Goal: Check status: Check status

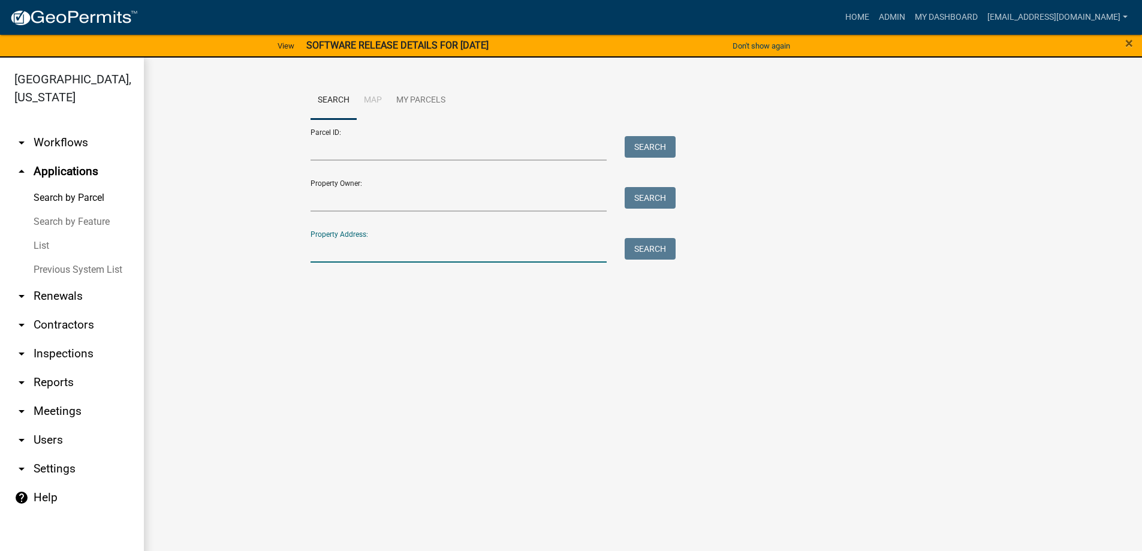
click at [397, 255] on input "Property Address:" at bounding box center [458, 250] width 297 height 25
click at [659, 251] on button "Search" at bounding box center [650, 249] width 51 height 22
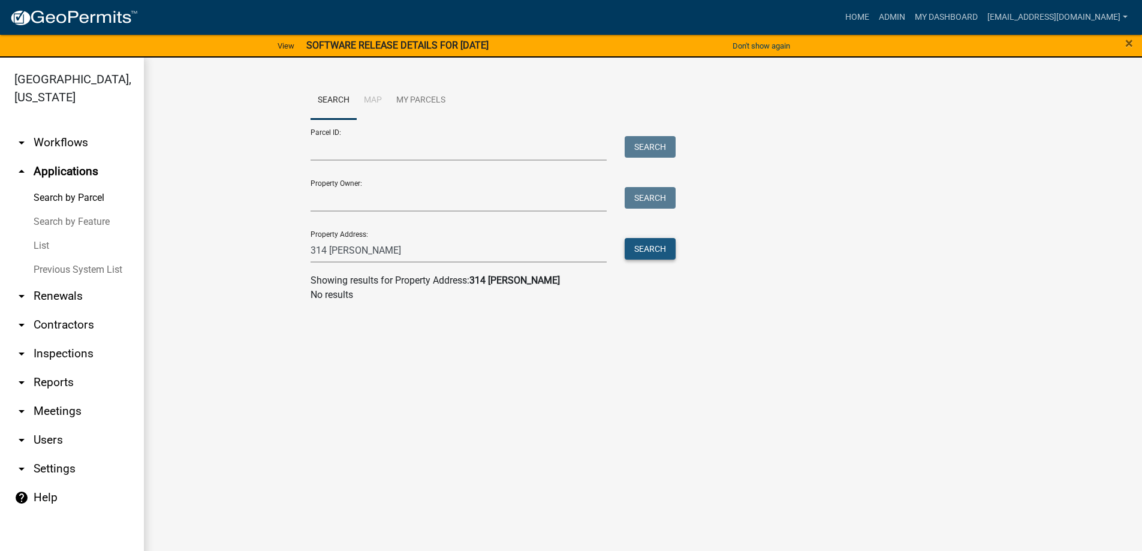
click at [654, 246] on button "Search" at bounding box center [650, 249] width 51 height 22
click at [351, 254] on input "314 [PERSON_NAME]" at bounding box center [458, 250] width 297 height 25
type input "3"
type input "214 [PERSON_NAME]"
click at [641, 249] on button "Search" at bounding box center [650, 249] width 51 height 22
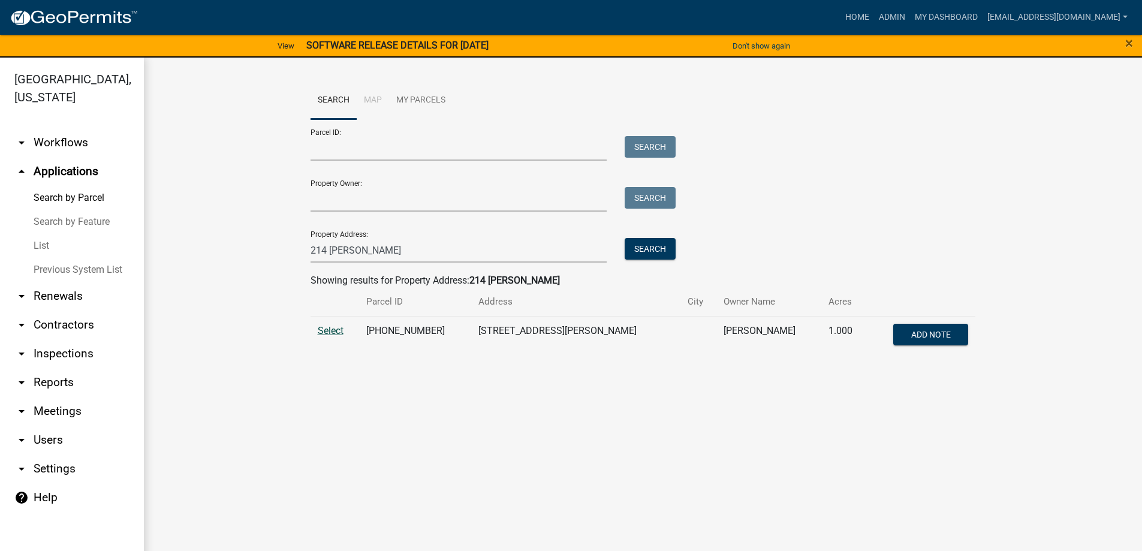
click at [332, 330] on span "Select" at bounding box center [331, 330] width 26 height 11
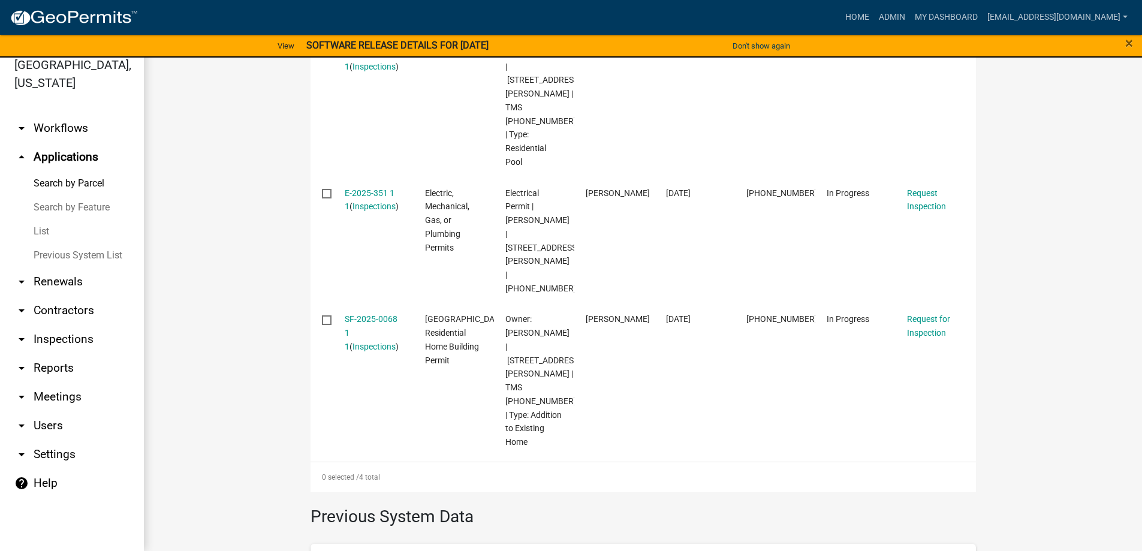
scroll to position [568, 0]
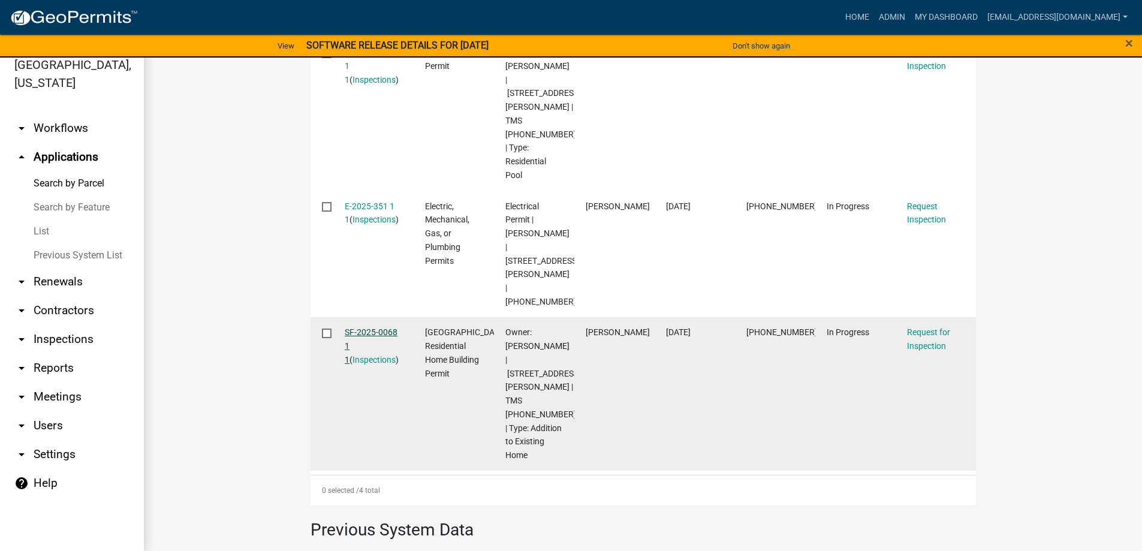
click at [363, 327] on link "SF-2025-0068 1 1" at bounding box center [371, 345] width 53 height 37
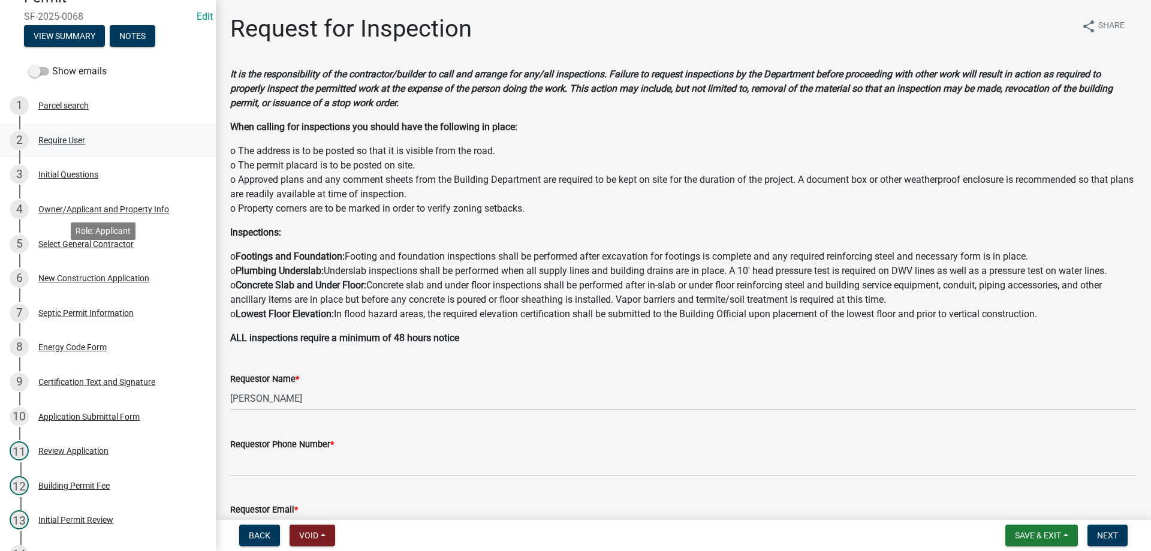
scroll to position [180, 0]
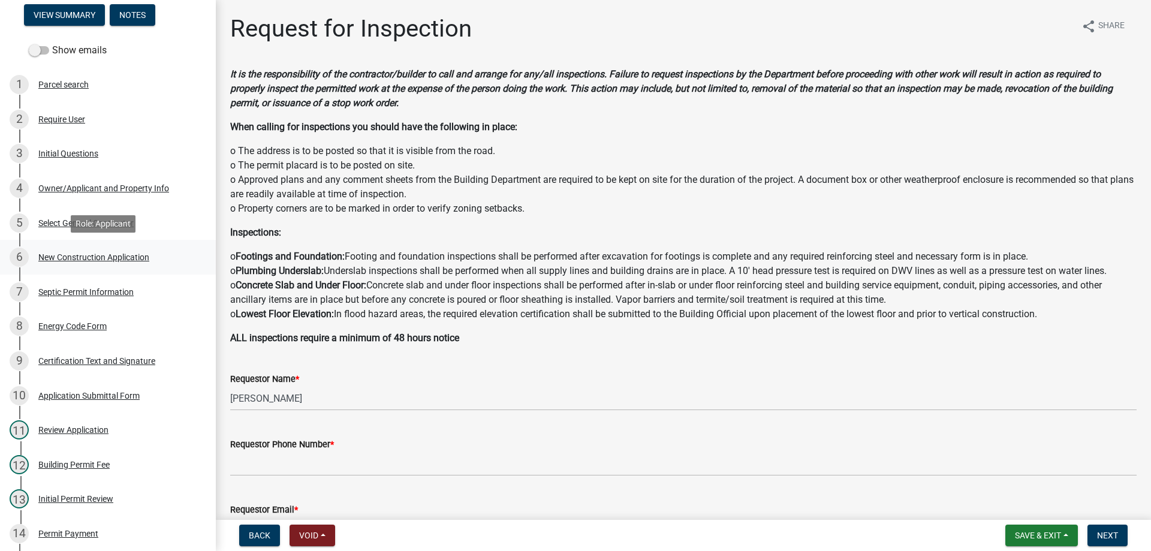
click at [86, 257] on div "New Construction Application" at bounding box center [93, 257] width 111 height 8
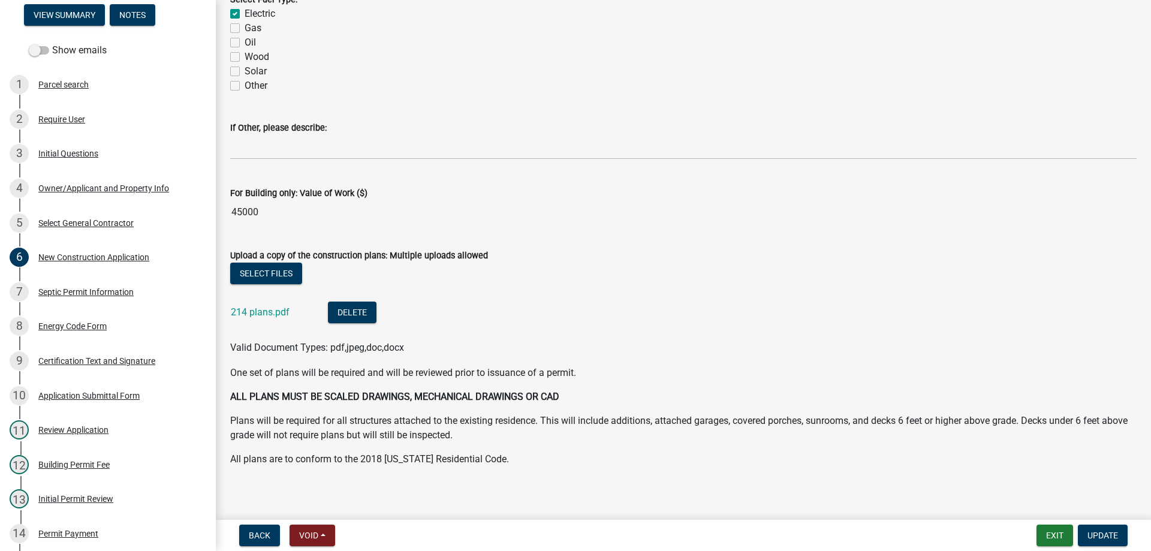
scroll to position [2057, 0]
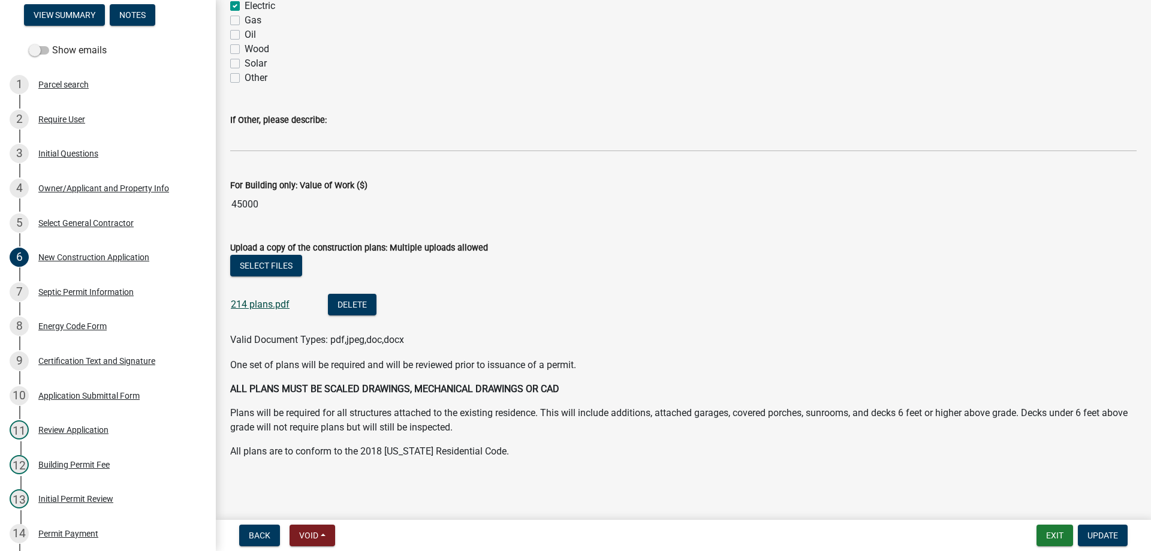
click at [254, 305] on link "214 plans.pdf" at bounding box center [260, 303] width 59 height 11
